Goal: Task Accomplishment & Management: Manage account settings

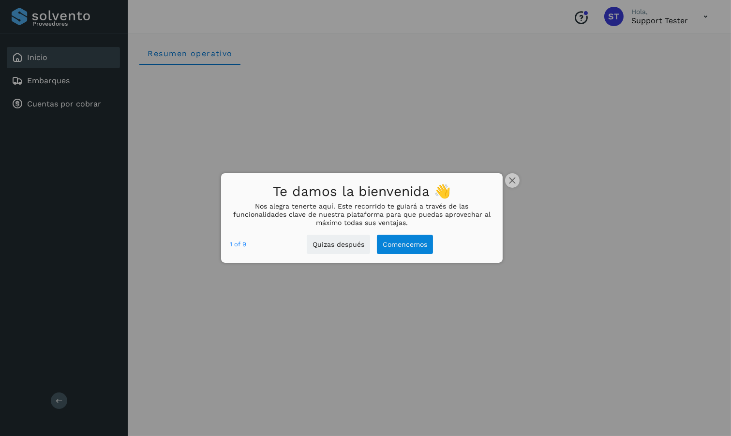
click at [193, 219] on div at bounding box center [365, 218] width 731 height 436
click at [513, 181] on icon "close," at bounding box center [512, 180] width 7 height 7
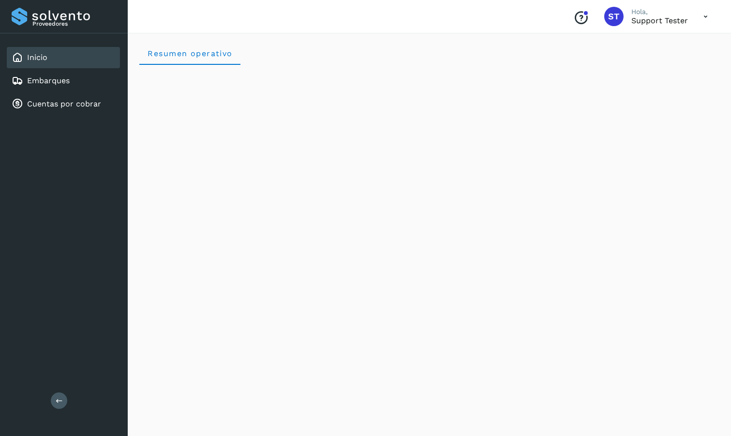
click at [703, 16] on icon at bounding box center [706, 17] width 20 height 20
click at [654, 47] on div "Cerrar sesión" at bounding box center [657, 43] width 115 height 18
